Goal: Information Seeking & Learning: Learn about a topic

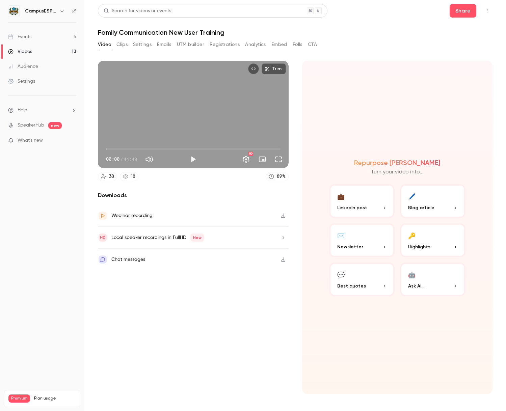
click at [126, 151] on span "00:00" at bounding box center [193, 149] width 175 height 11
click at [194, 159] on button "Play" at bounding box center [193, 160] width 14 height 14
type input "*****"
type input "**"
click at [164, 159] on span at bounding box center [165, 159] width 17 height 10
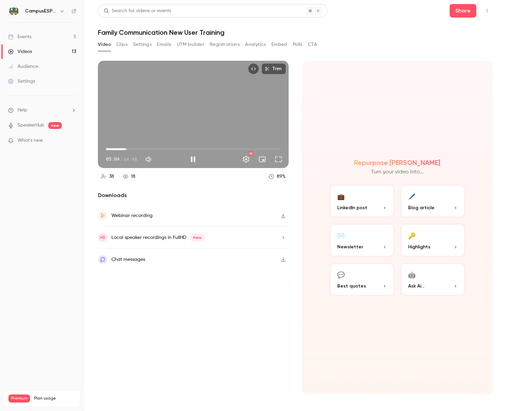
type input "*****"
type input "**"
type input "*****"
type input "**"
type input "*****"
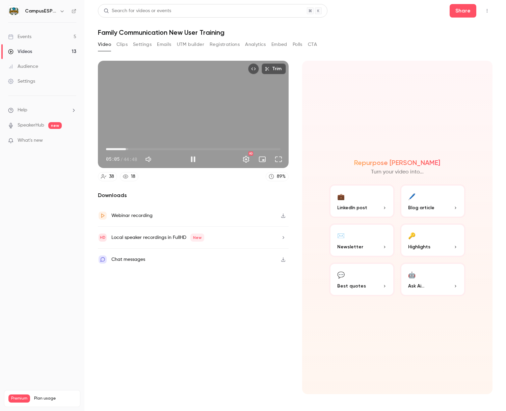
type input "**"
type input "*****"
click at [162, 159] on span at bounding box center [161, 159] width 4 height 4
type input "**"
type input "*****"
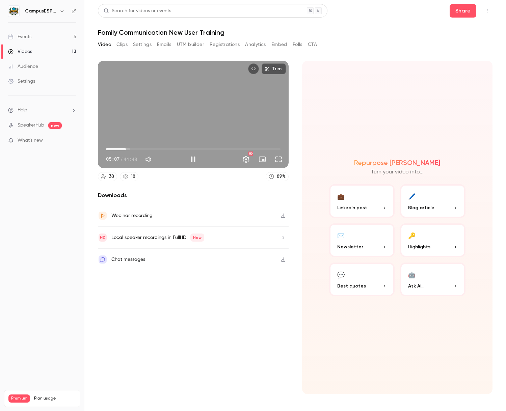
type input "**"
click at [161, 159] on span at bounding box center [160, 159] width 4 height 4
click at [277, 160] on button "Full screen" at bounding box center [279, 160] width 14 height 14
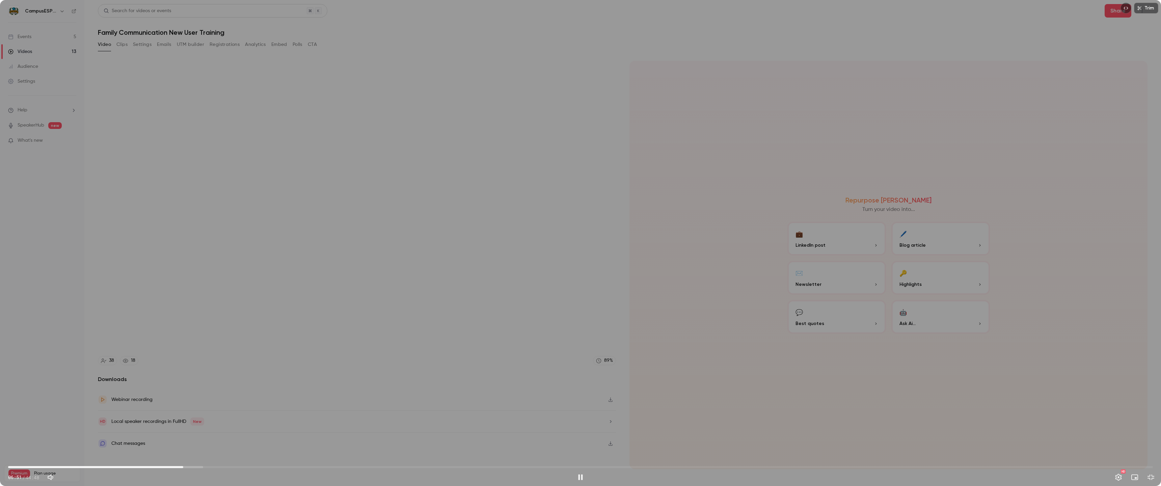
click at [183, 411] on span "06:51" at bounding box center [580, 467] width 1145 height 11
click at [390, 411] on span "14:57" at bounding box center [580, 467] width 1145 height 11
click at [444, 411] on span "17:04" at bounding box center [580, 467] width 1145 height 11
click at [470, 411] on span "18:03" at bounding box center [580, 467] width 1145 height 11
click at [492, 411] on span "18:04" at bounding box center [580, 467] width 1145 height 11
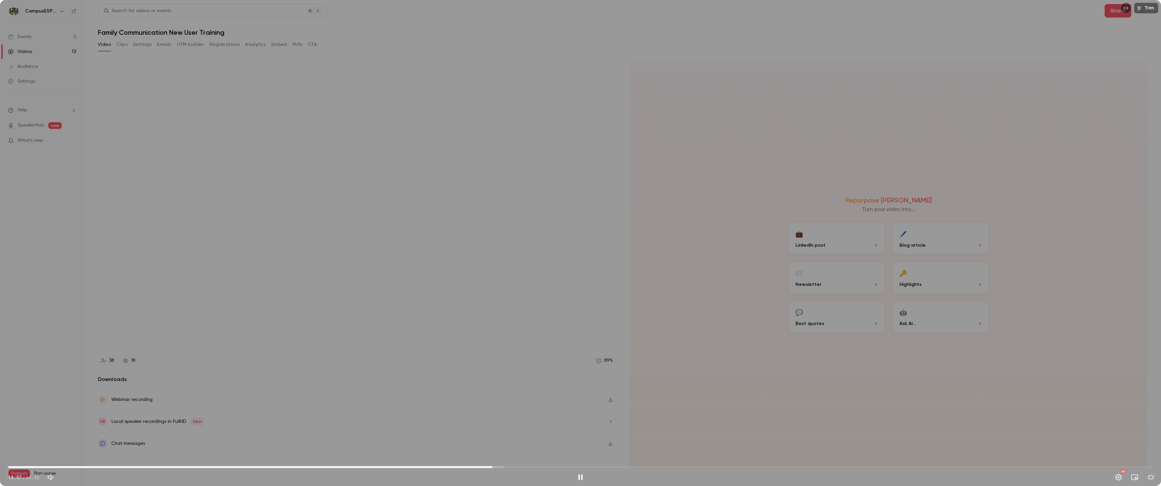
click at [503, 411] on span "18:57" at bounding box center [580, 467] width 1145 height 11
click at [500, 411] on span "19:27" at bounding box center [580, 467] width 1145 height 11
click at [506, 411] on span "23:30" at bounding box center [580, 467] width 1145 height 11
click at [506, 411] on span "23:21" at bounding box center [580, 467] width 1145 height 11
click at [506, 411] on span "23:12" at bounding box center [601, 467] width 2 height 2
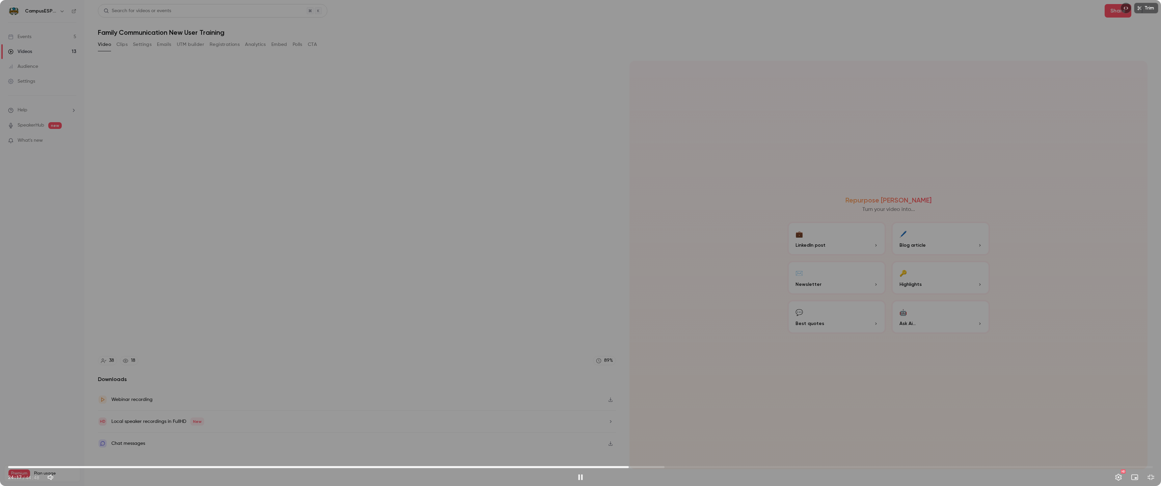
click at [506, 411] on span "24:17" at bounding box center [580, 467] width 1145 height 11
click at [506, 411] on span "24:30" at bounding box center [580, 467] width 1145 height 11
click at [506, 411] on span "24:31" at bounding box center [580, 467] width 1145 height 11
click at [506, 411] on span "25:07" at bounding box center [580, 467] width 1145 height 11
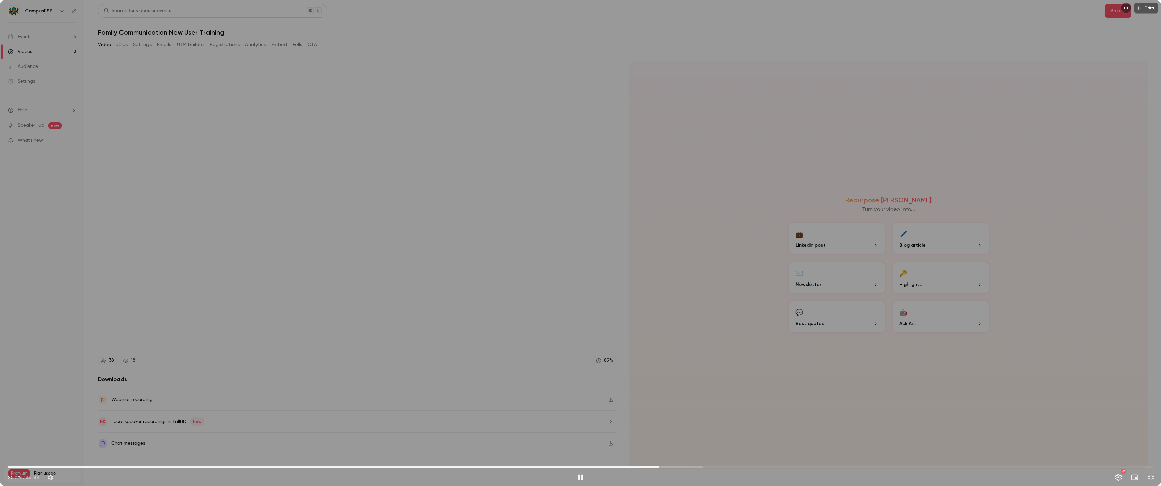
click at [506, 411] on span "25:29" at bounding box center [580, 467] width 1145 height 11
click at [506, 411] on span "25:08" at bounding box center [580, 467] width 1145 height 11
click at [506, 411] on span "24:56" at bounding box center [646, 467] width 2 height 2
click at [506, 411] on span "24:52" at bounding box center [644, 467] width 2 height 2
click at [506, 411] on span "25:37" at bounding box center [663, 467] width 2 height 2
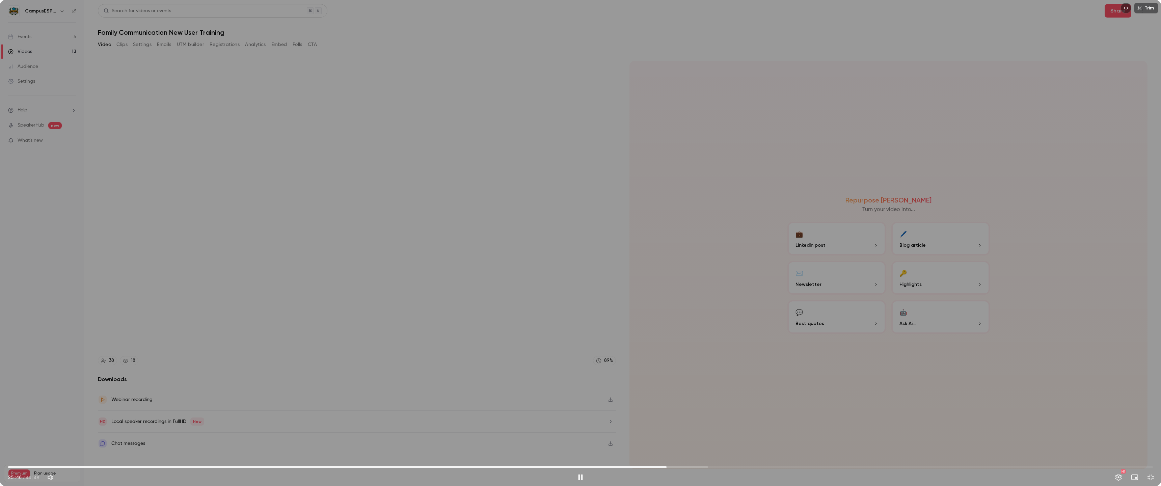
click at [506, 411] on span "25:46" at bounding box center [667, 467] width 2 height 2
click at [506, 411] on span "27:22" at bounding box center [708, 467] width 2 height 2
click at [506, 411] on span "27:17" at bounding box center [706, 467] width 2 height 2
click at [506, 153] on div "Trim 36:33 36:33 / 44:48 HD" at bounding box center [580, 243] width 1161 height 486
click at [506, 135] on div "Trim 36:33 36:33 / 44:48 HD" at bounding box center [580, 243] width 1161 height 486
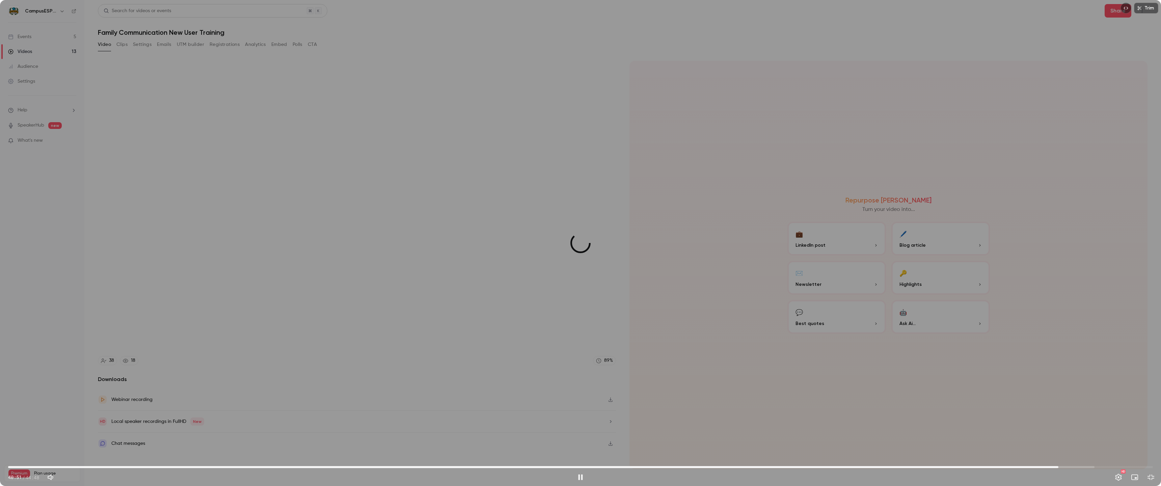
click at [506, 411] on span "41:07" at bounding box center [580, 467] width 1145 height 11
click at [506, 411] on span "41:13" at bounding box center [580, 467] width 1145 height 11
click at [506, 411] on button "Exit full screen" at bounding box center [1152, 478] width 14 height 14
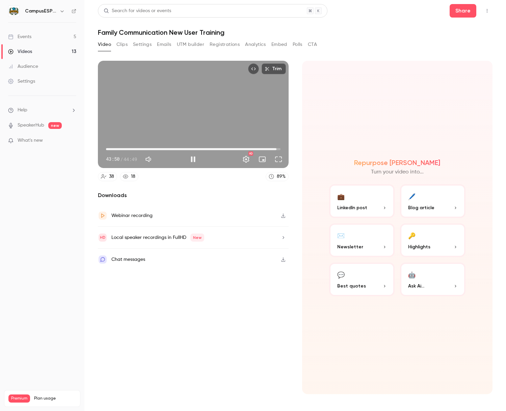
click at [182, 122] on div "Trim 43:50 43:50 / 44:49 HD" at bounding box center [193, 114] width 191 height 107
type input "******"
click at [132, 177] on div "18" at bounding box center [133, 176] width 4 height 7
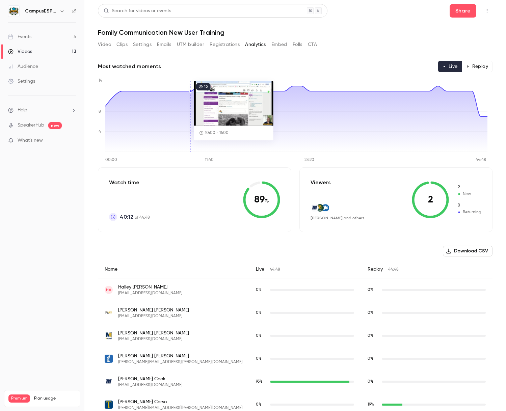
click at [192, 93] on icon at bounding box center [296, 119] width 382 height 66
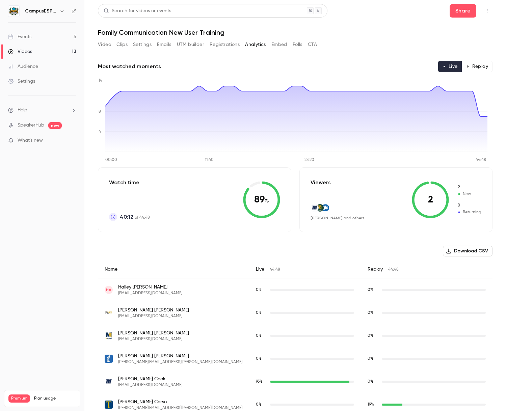
click at [345, 219] on link "and others" at bounding box center [354, 218] width 21 height 4
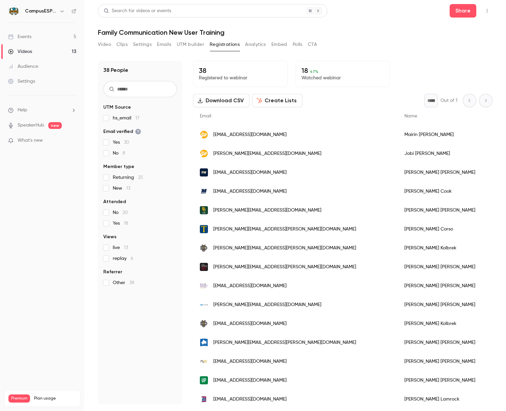
click at [113, 220] on span "Yes 18" at bounding box center [121, 223] width 16 height 7
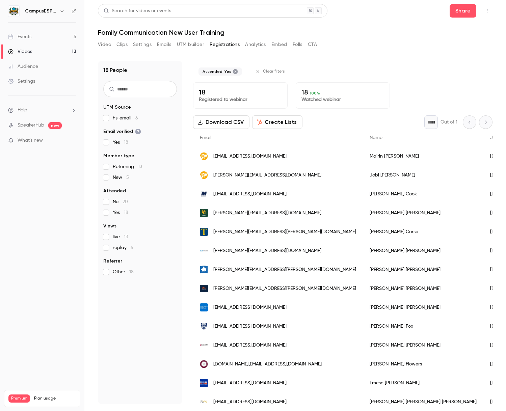
click at [228, 157] on span "[EMAIL_ADDRESS][DOMAIN_NAME]" at bounding box center [249, 156] width 73 height 7
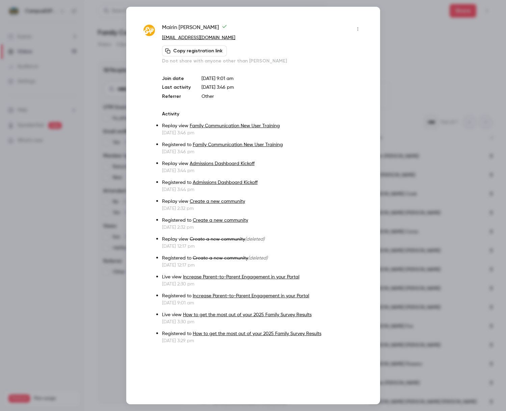
click at [391, 28] on div at bounding box center [253, 205] width 506 height 411
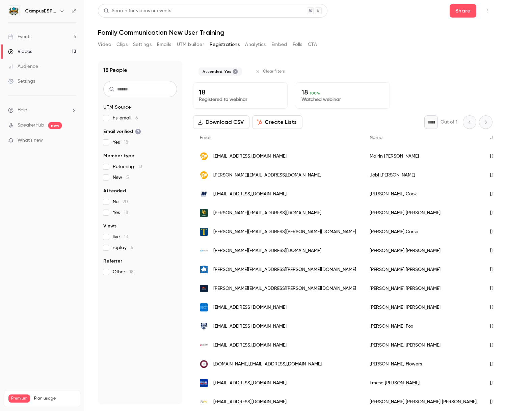
click at [255, 180] on div "jjohn@campusesp.com" at bounding box center [278, 175] width 170 height 19
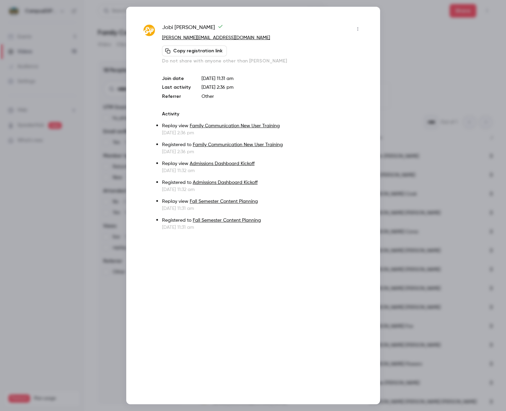
click at [421, 54] on div at bounding box center [253, 205] width 506 height 411
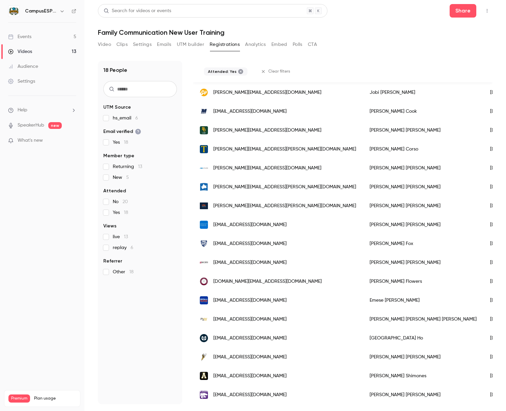
scroll to position [88, 0]
click at [113, 210] on span "Yes 18" at bounding box center [121, 212] width 16 height 7
click at [119, 248] on span "replay 6" at bounding box center [123, 247] width 21 height 7
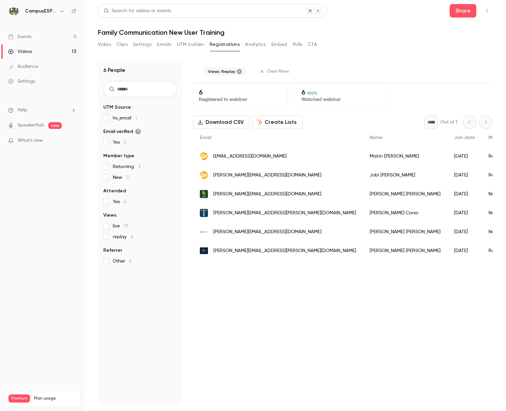
scroll to position [0, 0]
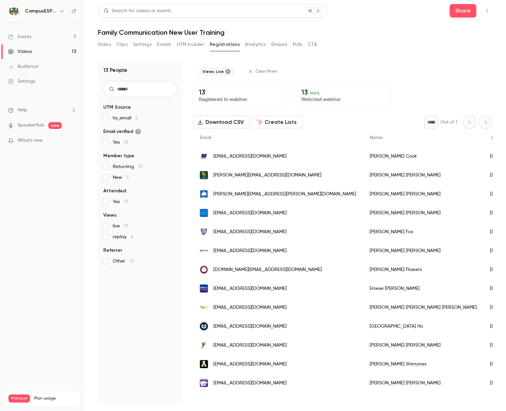
click at [257, 44] on button "Analytics" at bounding box center [255, 44] width 21 height 11
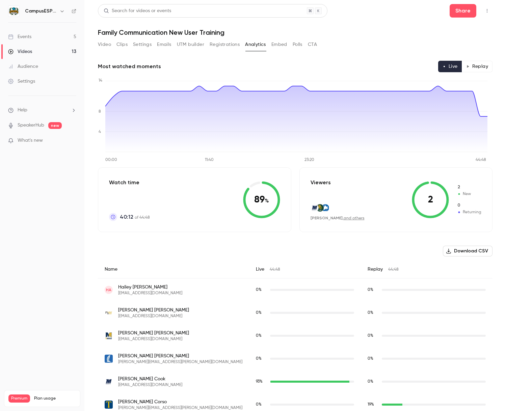
click at [464, 212] on span "Returning" at bounding box center [469, 212] width 24 height 6
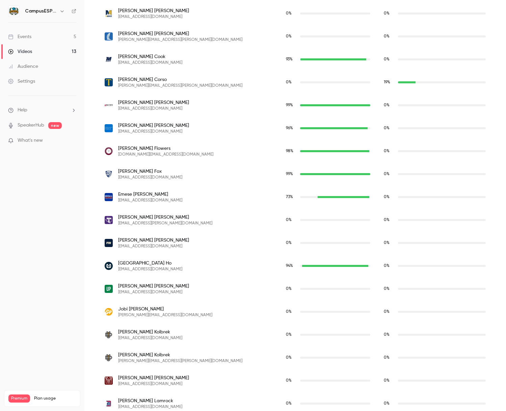
scroll to position [1, 0]
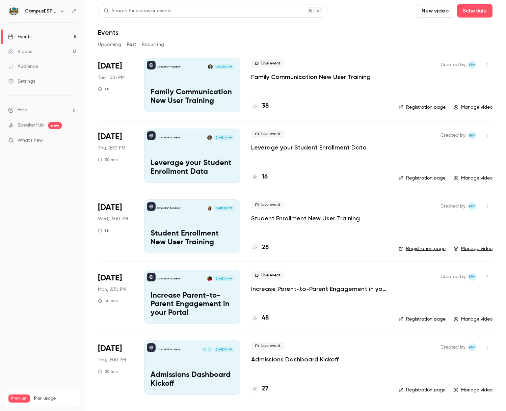
click at [39, 14] on h6 "CampusESP Academy" at bounding box center [41, 11] width 32 height 7
click at [61, 11] on icon "button" at bounding box center [61, 11] width 3 height 2
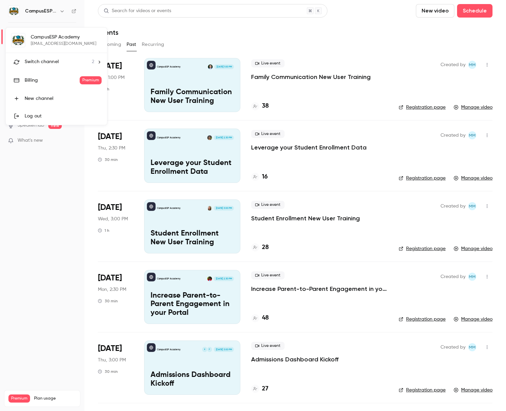
click at [49, 64] on span "Switch channel" at bounding box center [42, 61] width 34 height 7
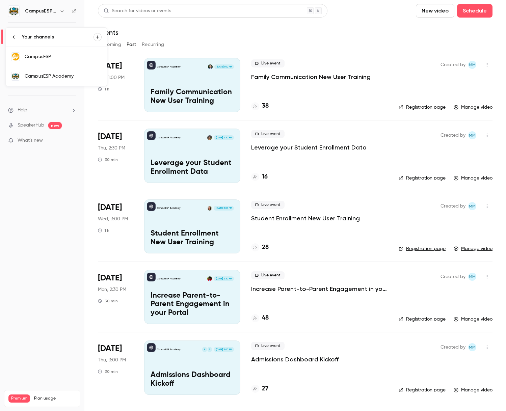
click at [55, 61] on link "CampusESP" at bounding box center [56, 57] width 101 height 20
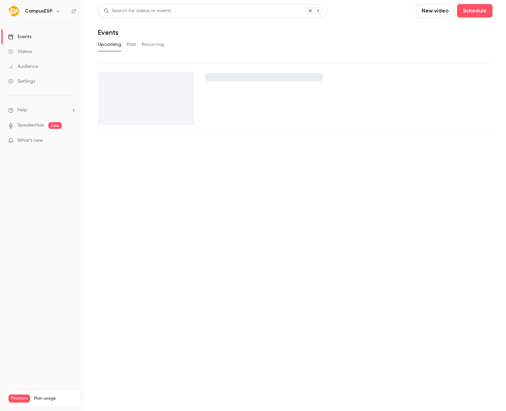
click at [127, 43] on button "Past" at bounding box center [132, 44] width 10 height 11
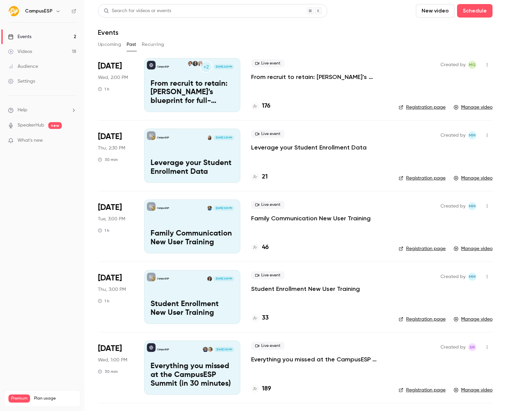
click at [225, 225] on div "CampusESP [DATE] 3:00 PM Family Communication New User Training" at bounding box center [192, 227] width 96 height 54
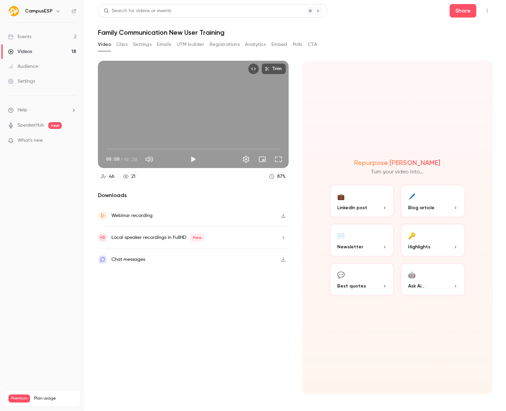
click at [230, 44] on button "Registrations" at bounding box center [225, 44] width 30 height 11
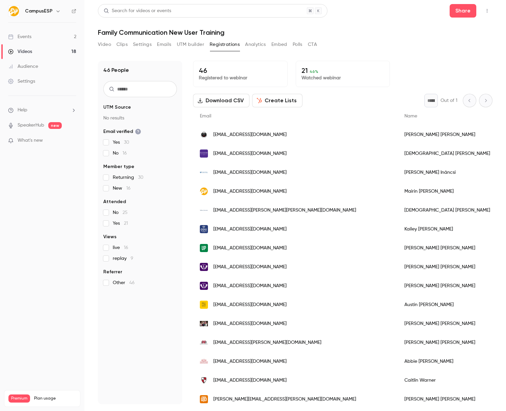
click at [114, 247] on span "live 16" at bounding box center [121, 247] width 16 height 7
